Goal: Task Accomplishment & Management: Manage account settings

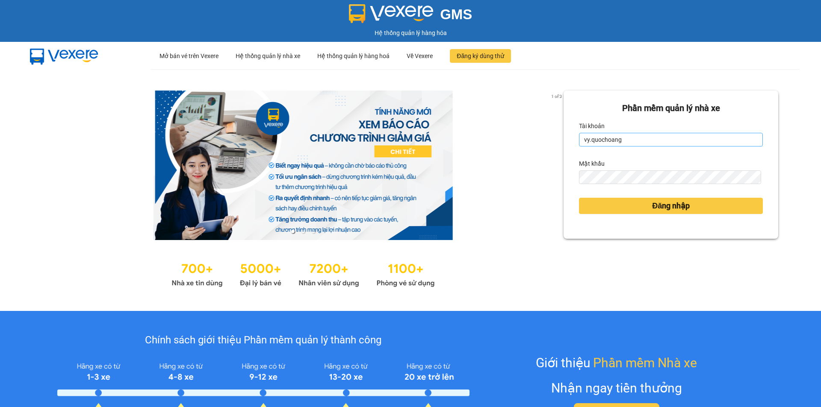
click at [617, 141] on input "vy.quochoang" at bounding box center [671, 140] width 184 height 14
type input "aitien.quochoang"
click at [634, 207] on button "Đăng nhập" at bounding box center [671, 206] width 184 height 16
